Goal: Task Accomplishment & Management: Manage account settings

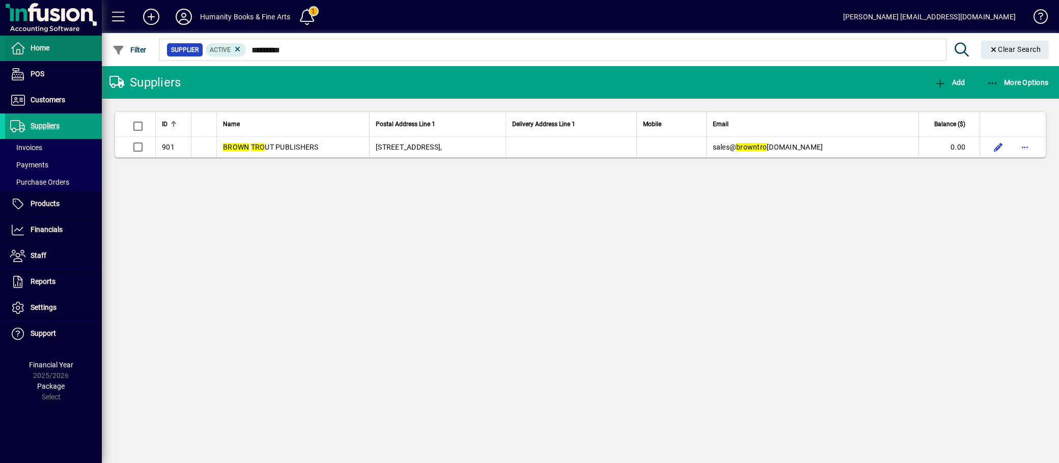
click at [48, 51] on span "Home" at bounding box center [40, 48] width 19 height 8
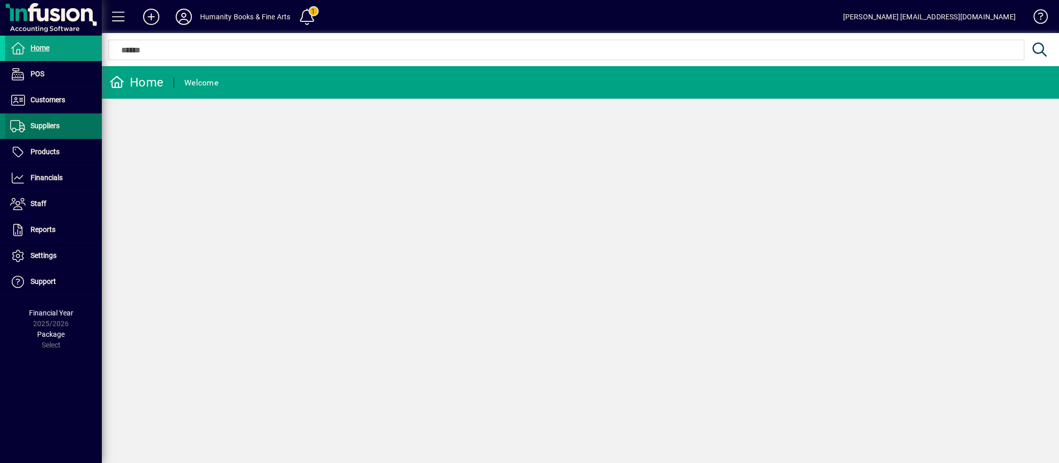
click at [51, 125] on span "Suppliers" at bounding box center [45, 126] width 29 height 8
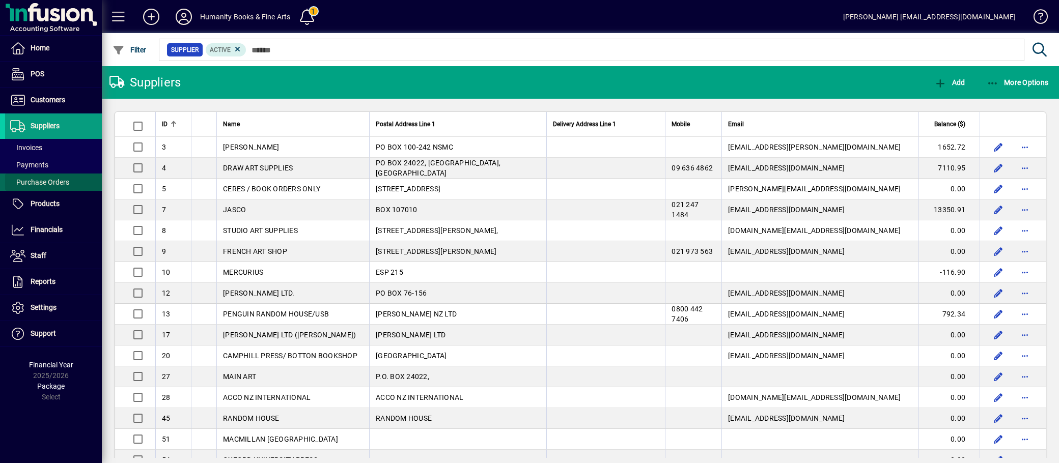
click at [47, 180] on span "Purchase Orders" at bounding box center [39, 182] width 59 height 8
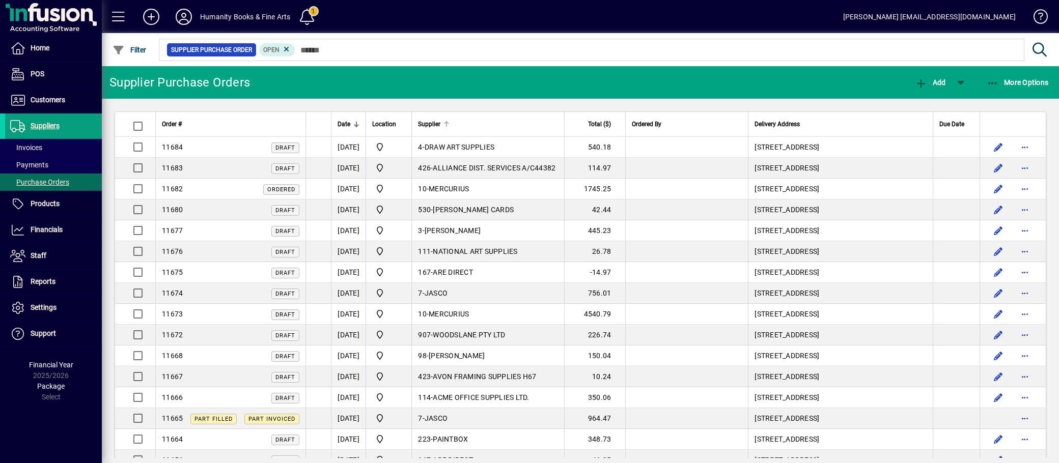
click at [462, 126] on div "Supplier" at bounding box center [488, 124] width 140 height 11
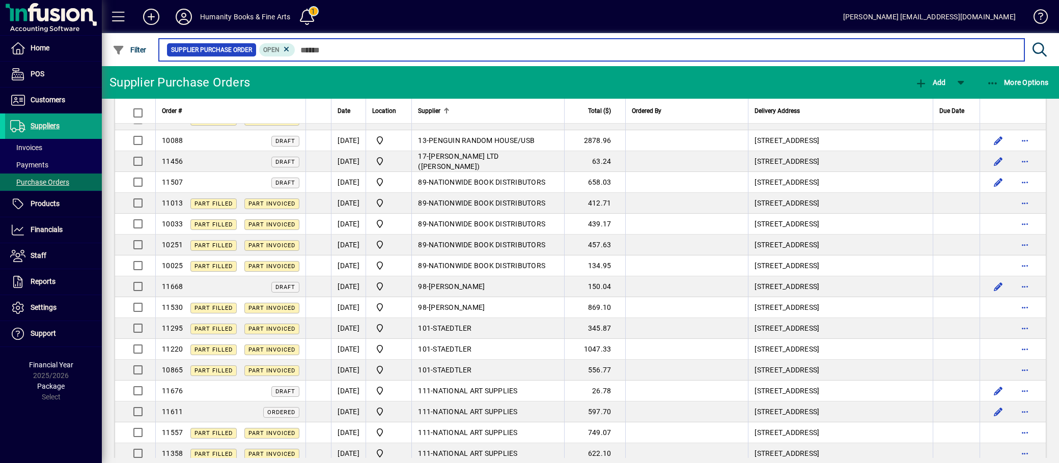
scroll to position [1527, 0]
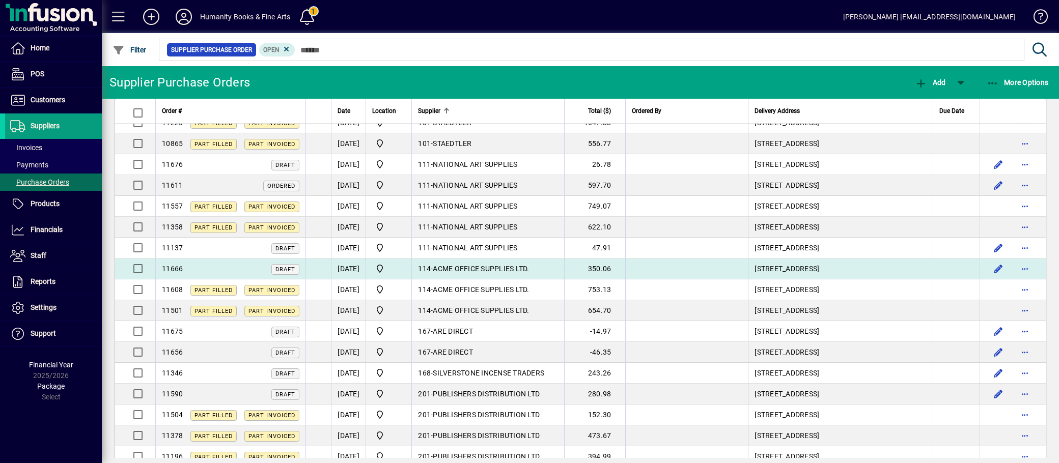
click at [525, 271] on span "ACME OFFICE SUPPLIES LTD." at bounding box center [481, 269] width 96 height 8
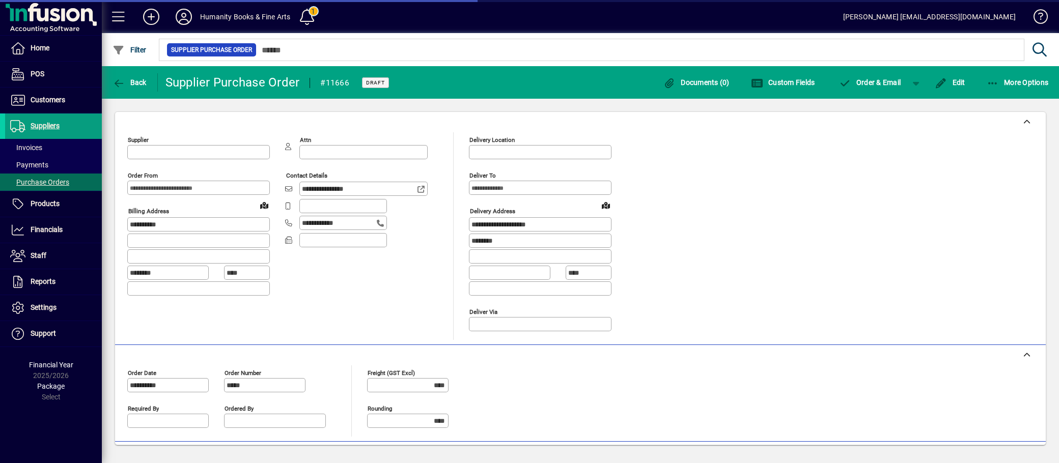
type input "**********"
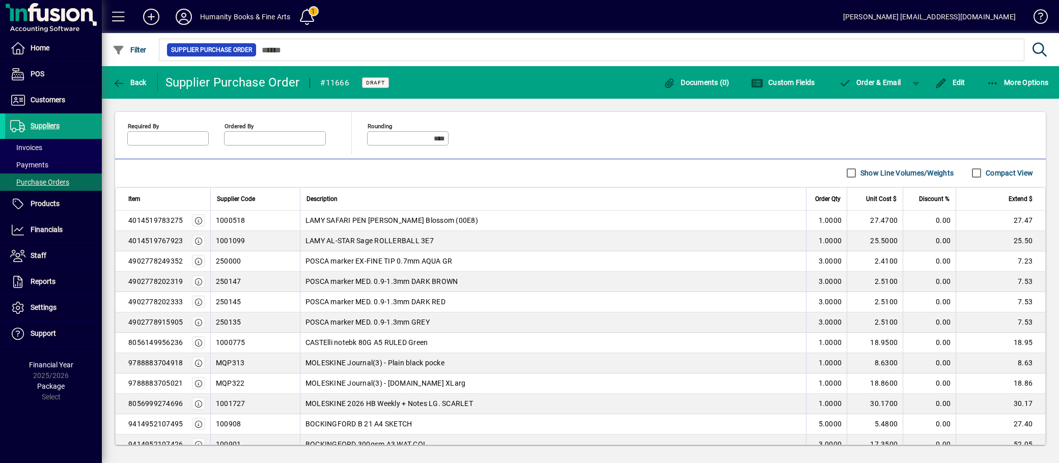
scroll to position [394, 0]
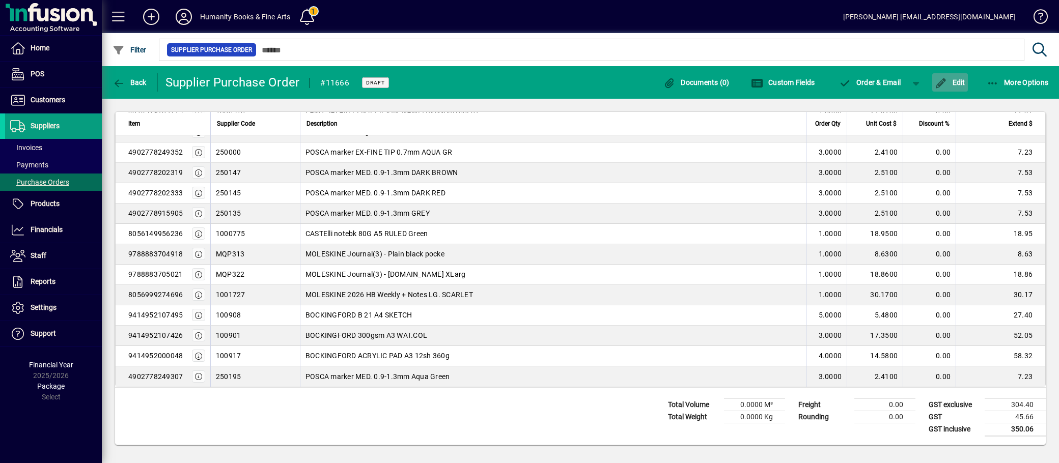
click at [948, 83] on span "Edit" at bounding box center [950, 82] width 31 height 8
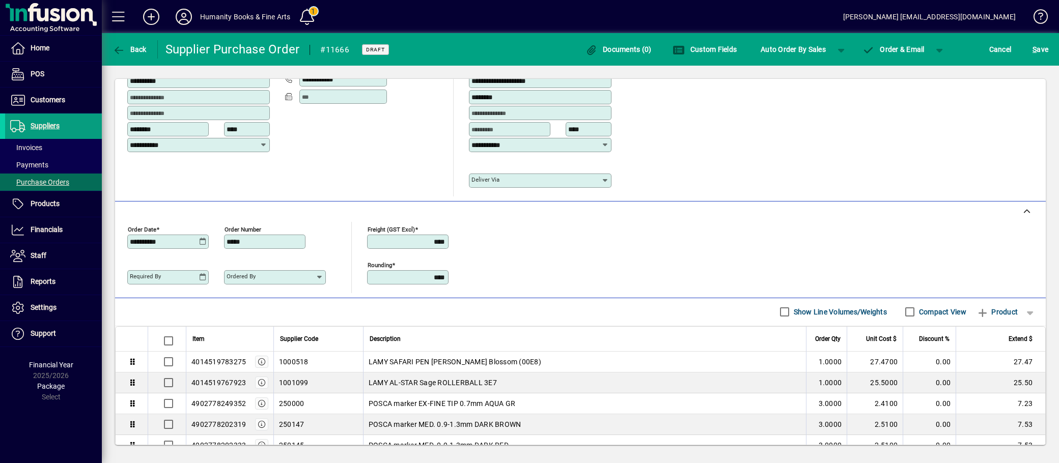
scroll to position [337, 0]
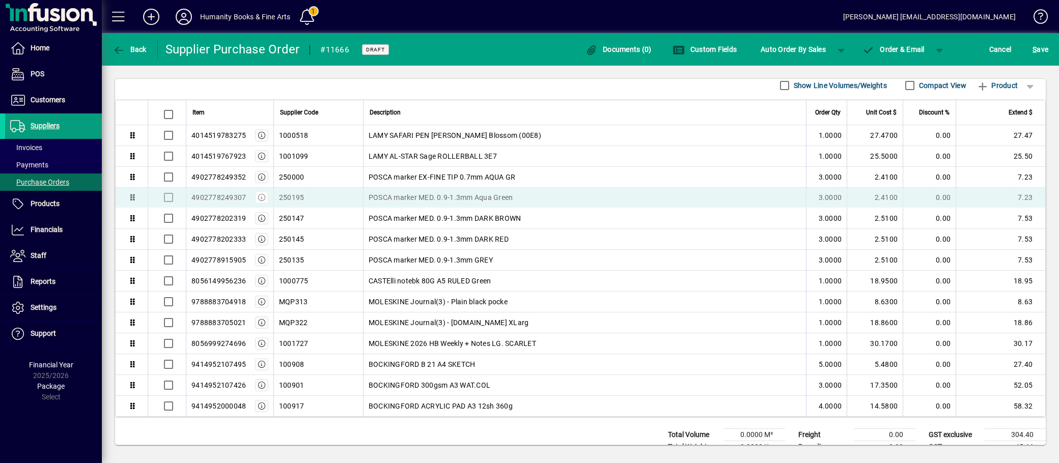
drag, startPoint x: 430, startPoint y: 407, endPoint x: 431, endPoint y: 197, distance: 210.2
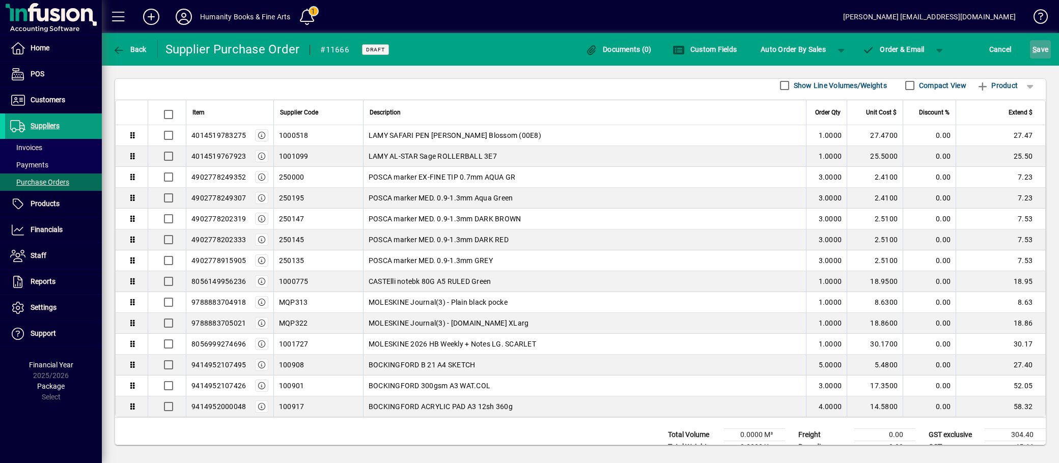
click at [1035, 49] on span "S" at bounding box center [1034, 49] width 4 height 8
